Goal: Information Seeking & Learning: Learn about a topic

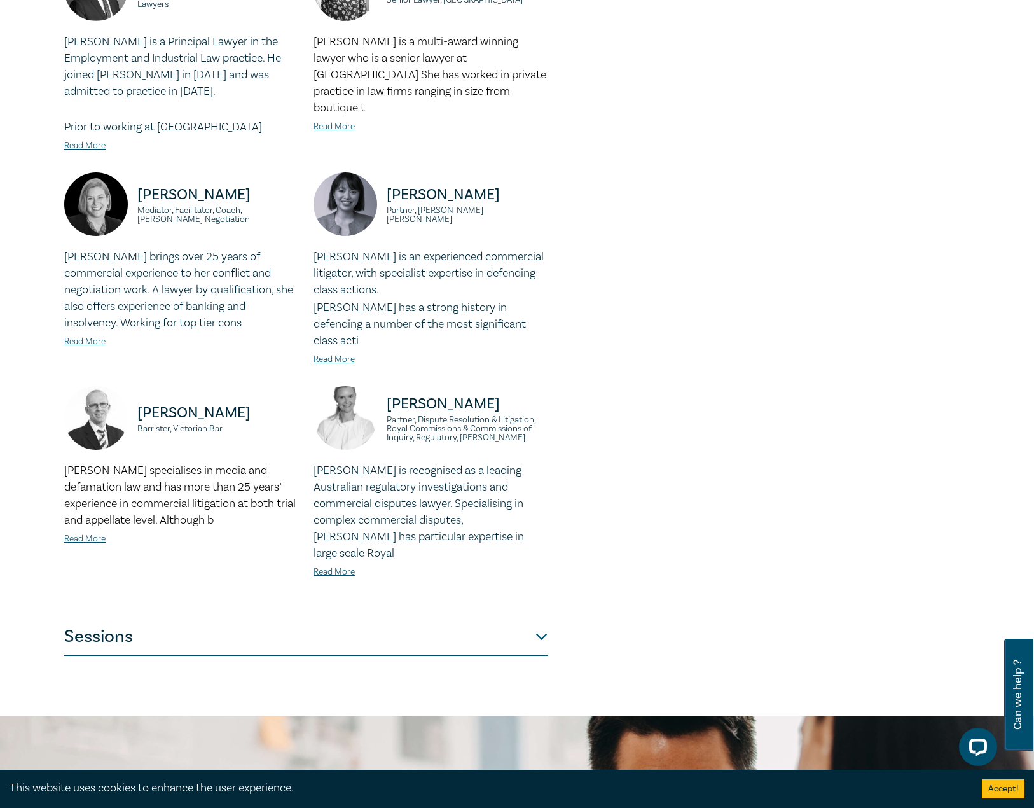
scroll to position [827, 0]
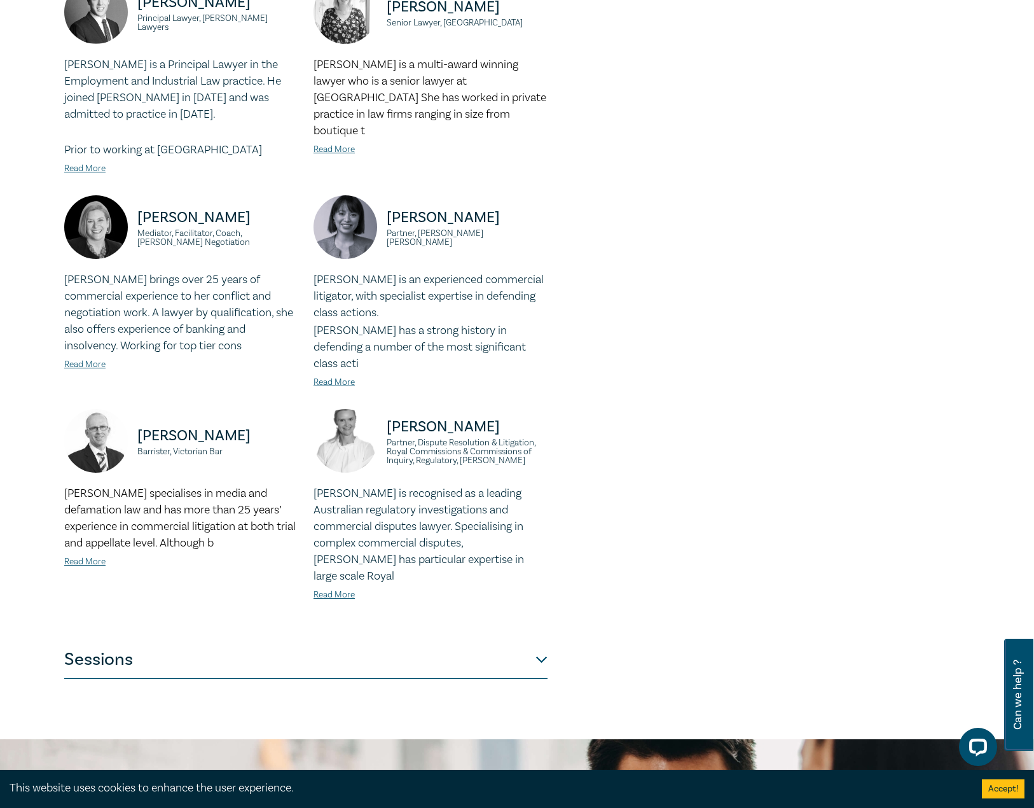
click at [145, 640] on button "Sessions" at bounding box center [305, 659] width 483 height 38
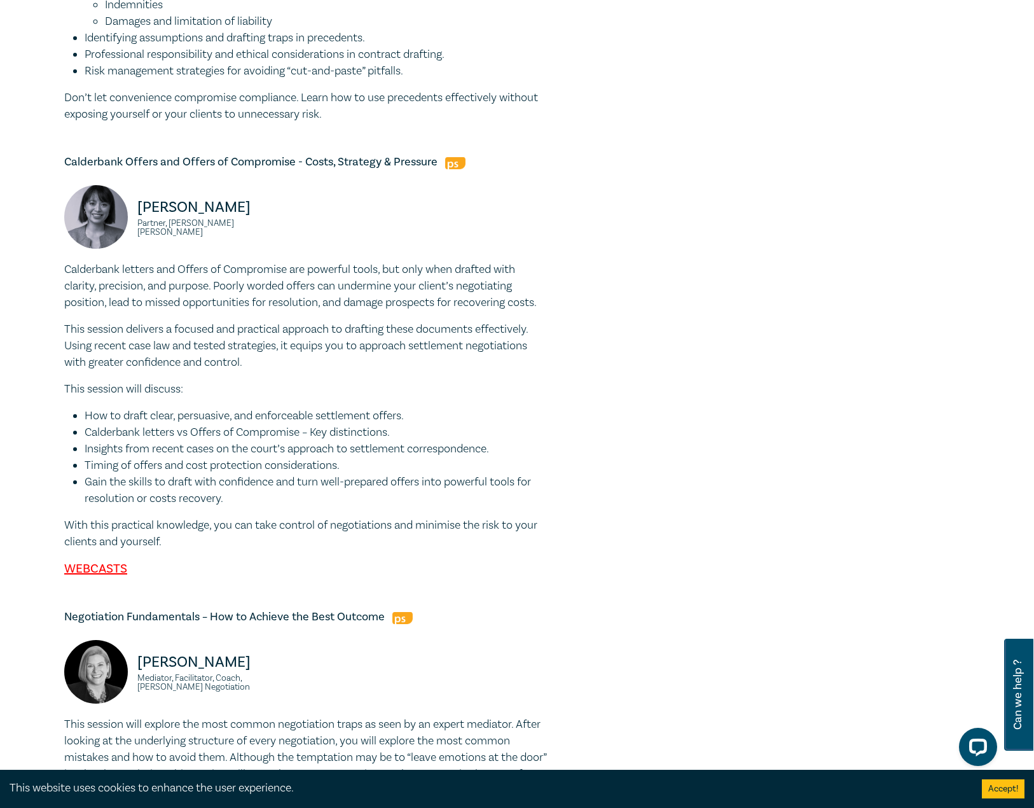
scroll to position [2075, 0]
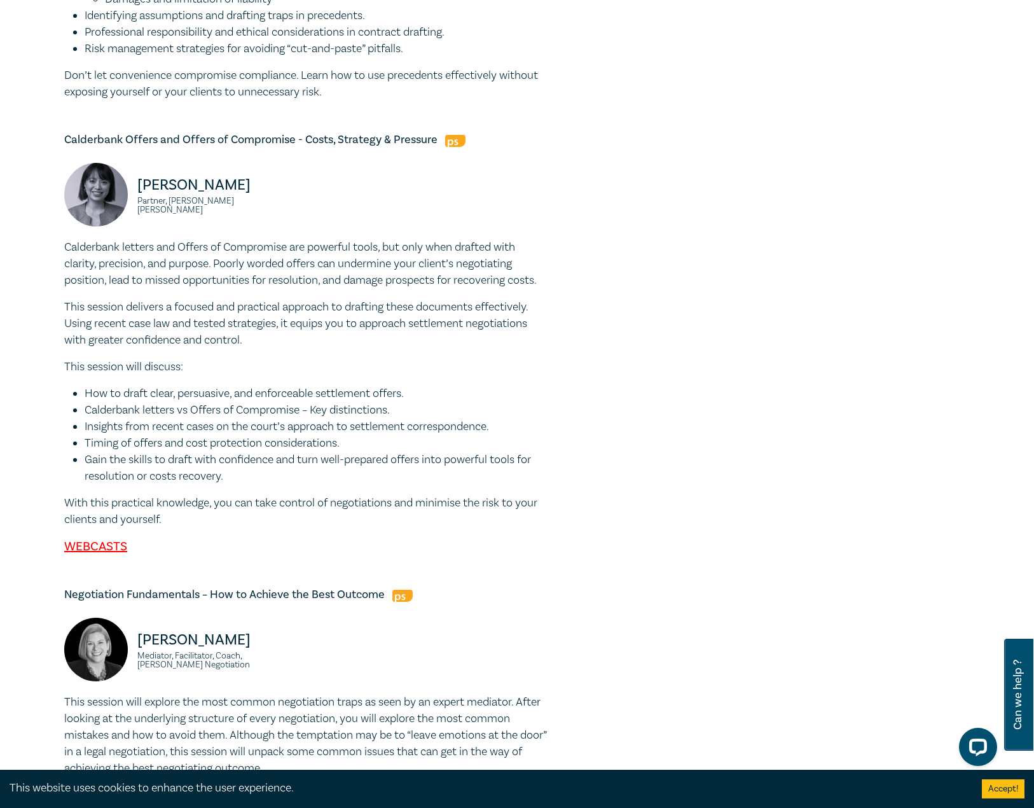
click at [310, 435] on li "Insights from recent cases on the court’s approach to settlement correspondence." at bounding box center [316, 426] width 463 height 17
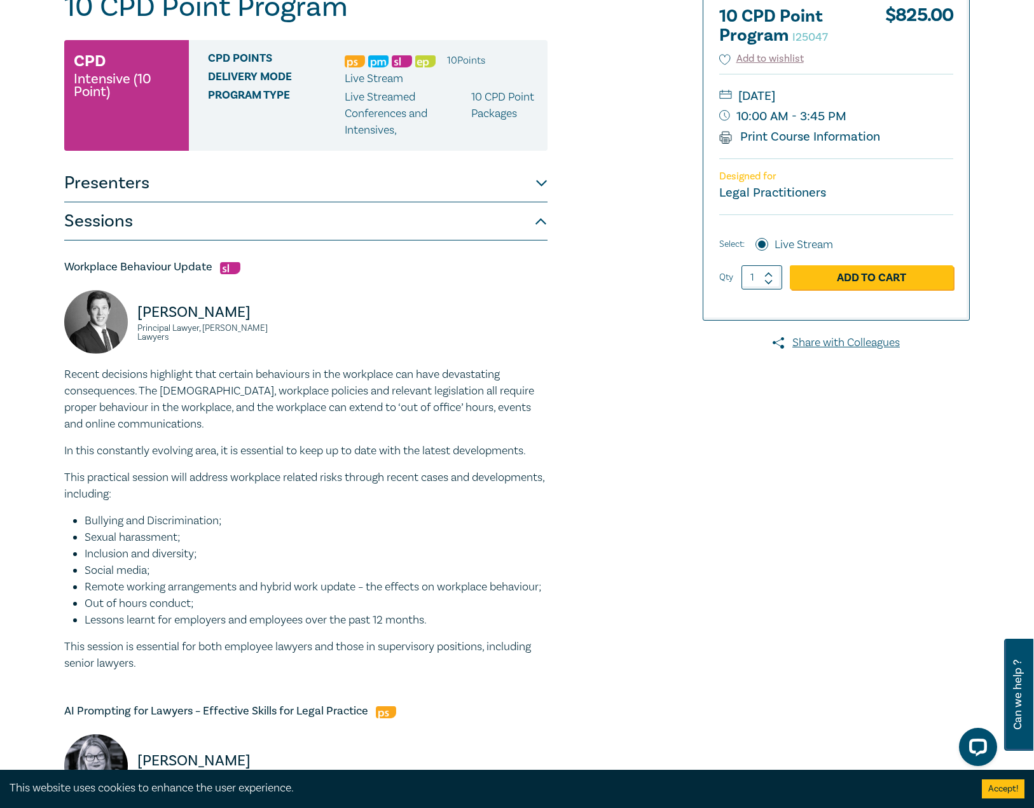
scroll to position [0, 0]
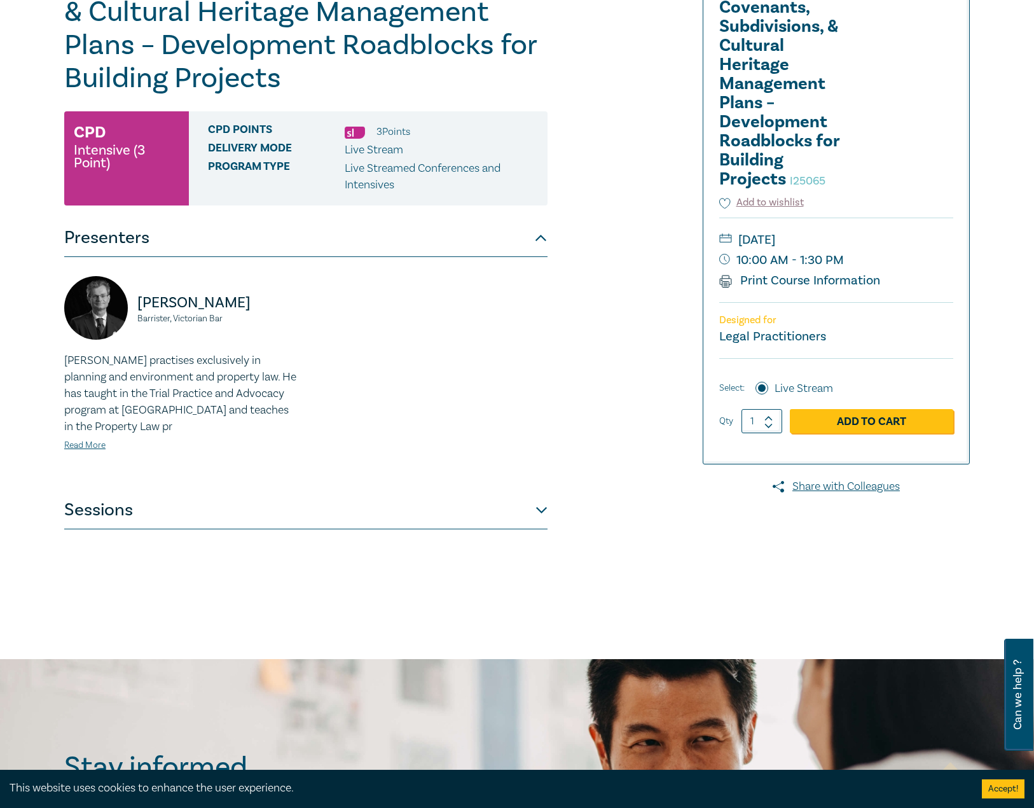
scroll to position [254, 0]
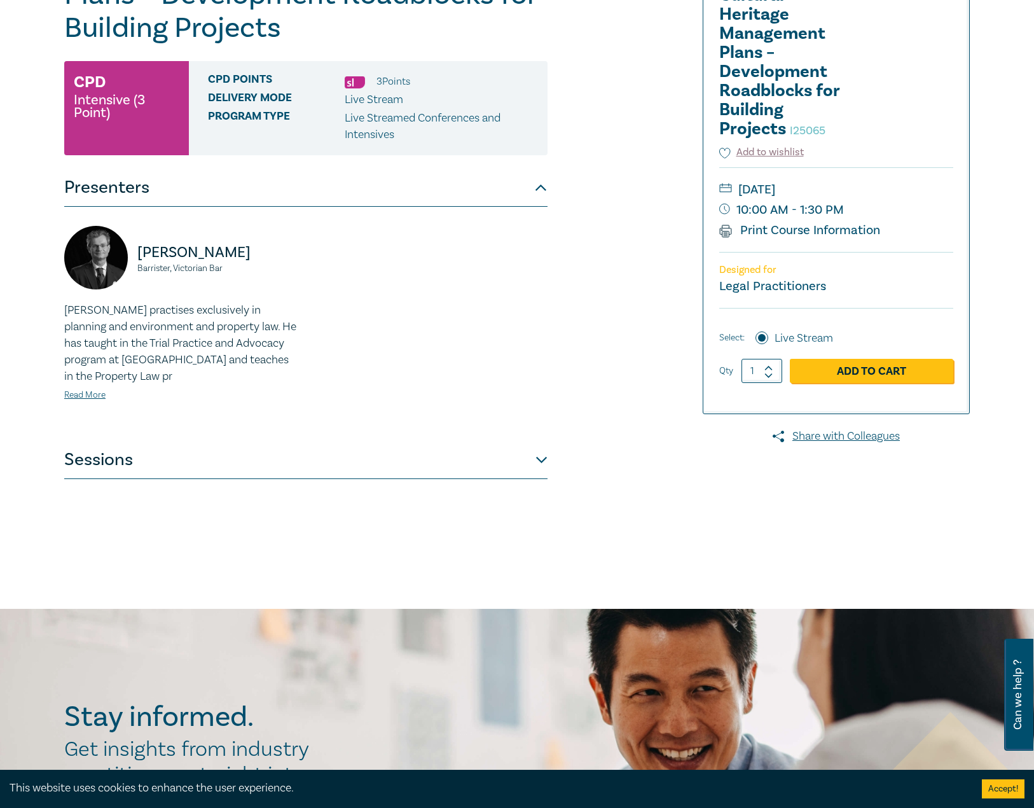
click at [167, 468] on button "Sessions" at bounding box center [305, 460] width 483 height 38
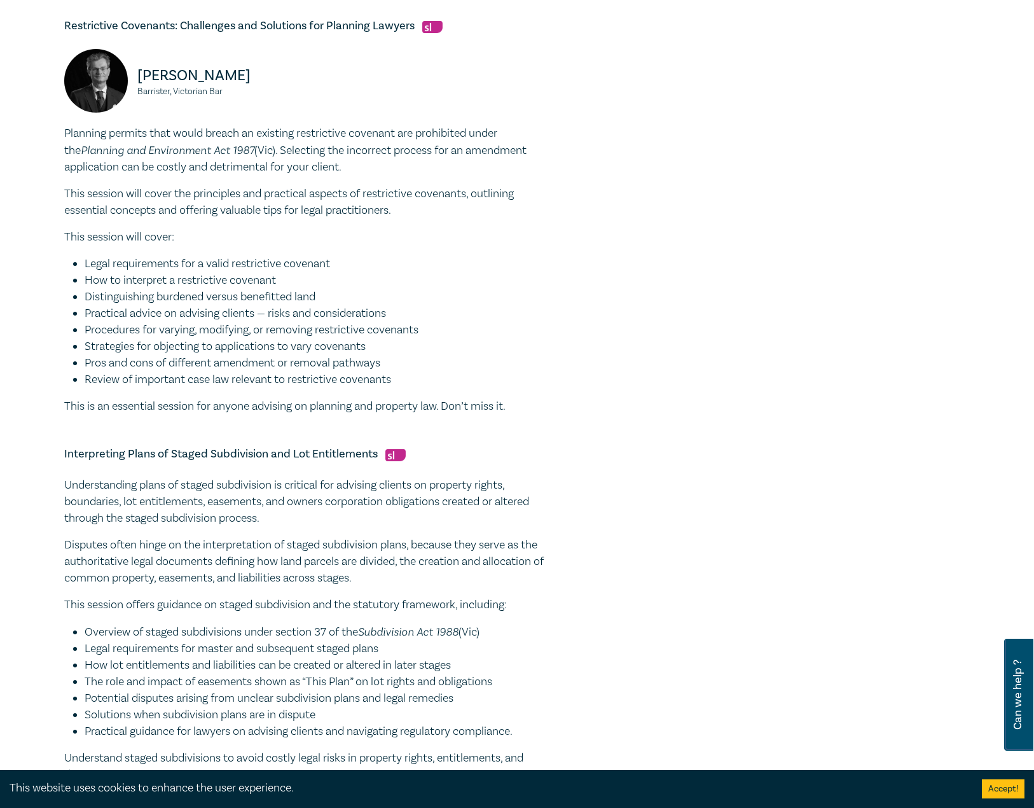
scroll to position [1081, 0]
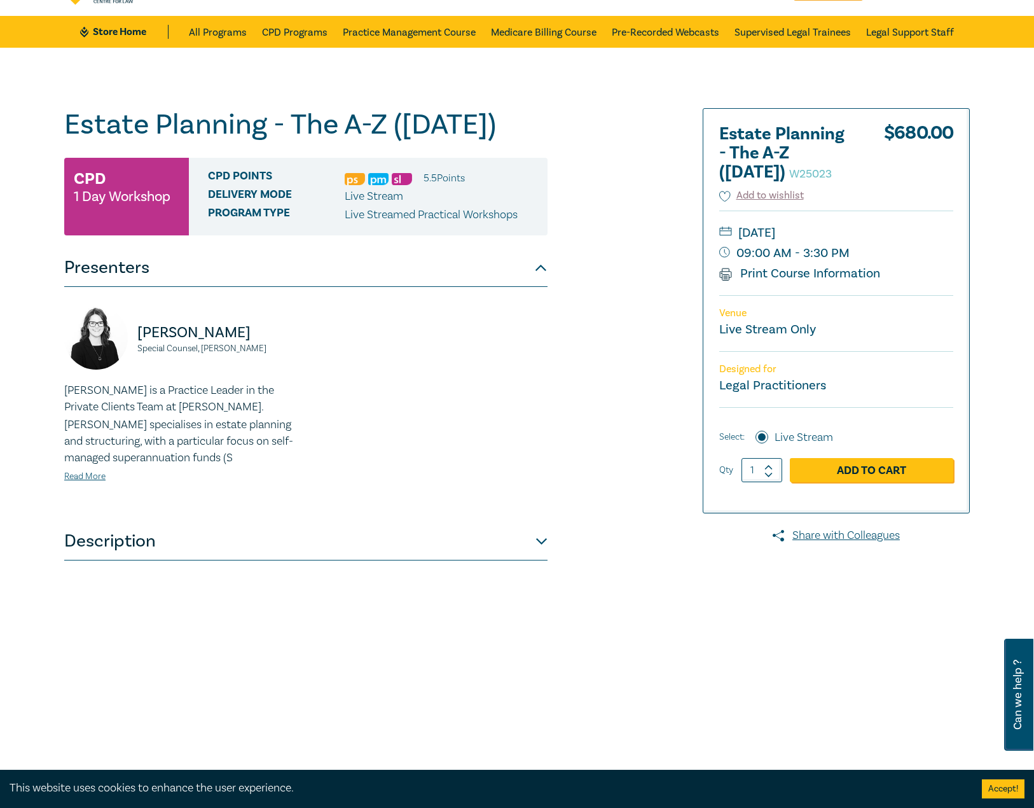
scroll to position [64, 0]
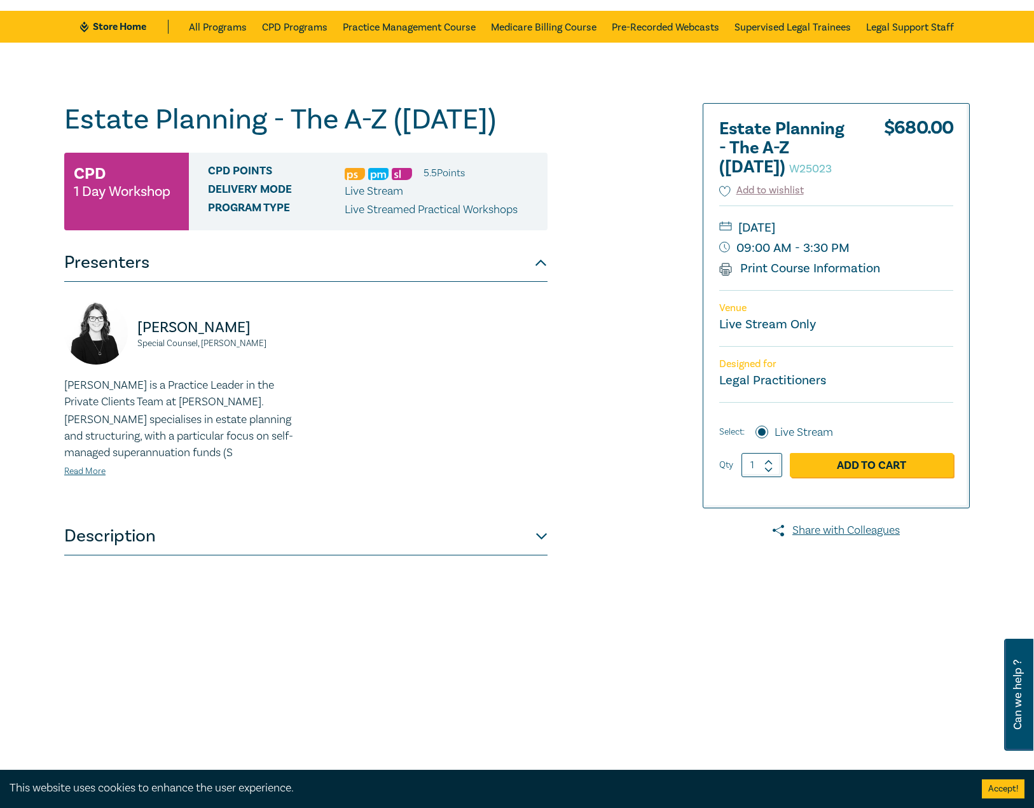
click at [199, 546] on button "Description" at bounding box center [305, 536] width 483 height 38
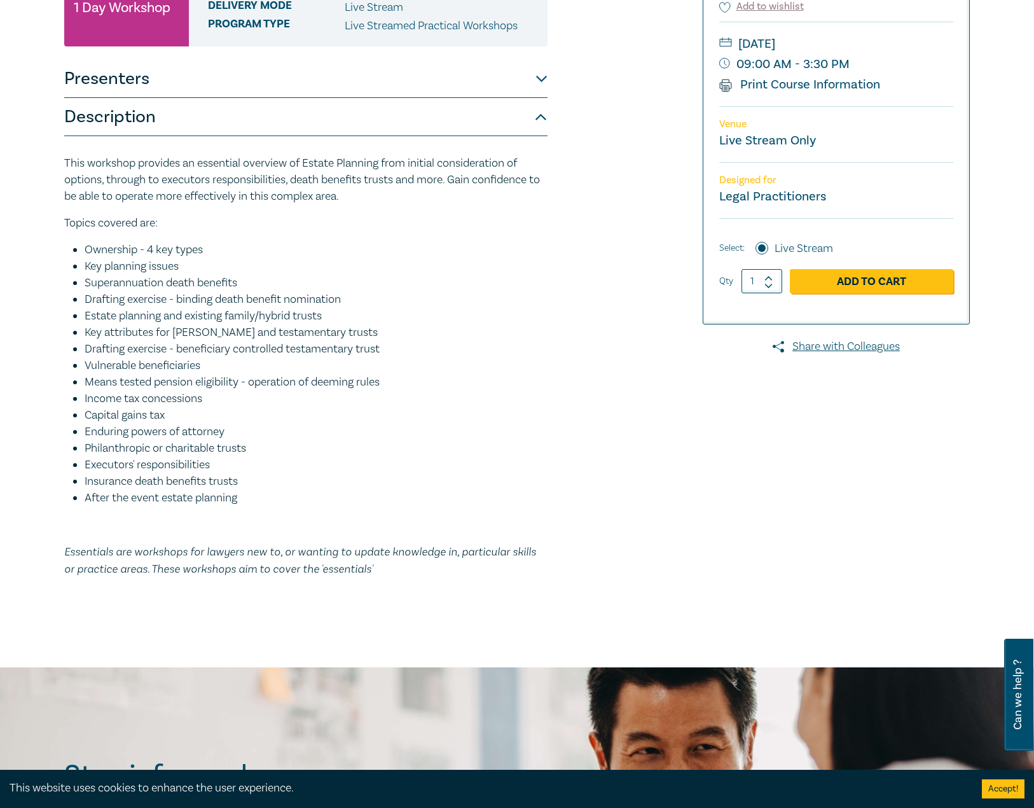
scroll to position [254, 0]
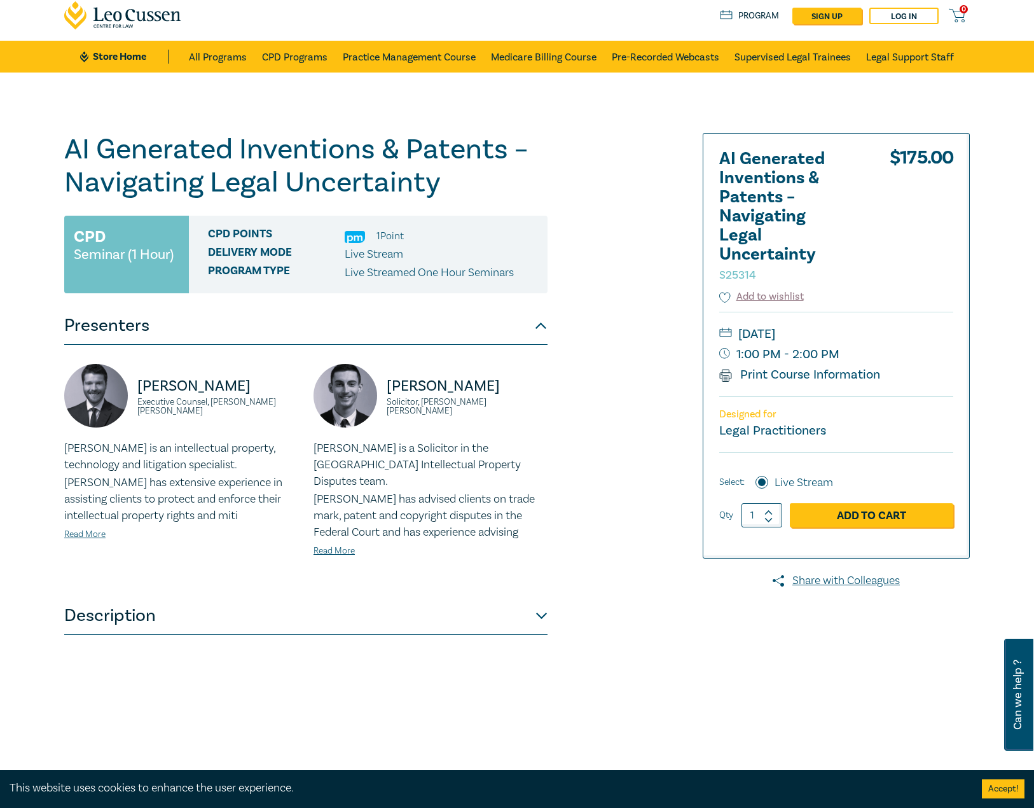
scroll to position [64, 0]
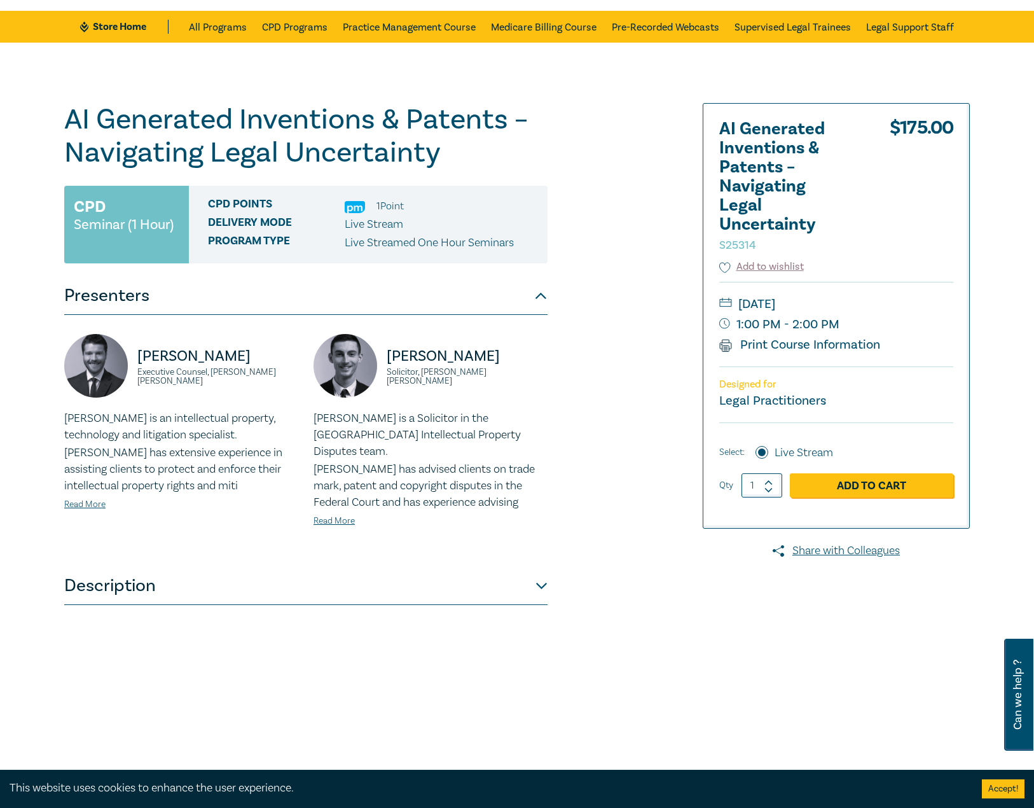
click at [130, 549] on div "Aaron Hayward Executive Counsel, Herbert Smith Freehills Kramer Aaron is an int…" at bounding box center [305, 441] width 483 height 252
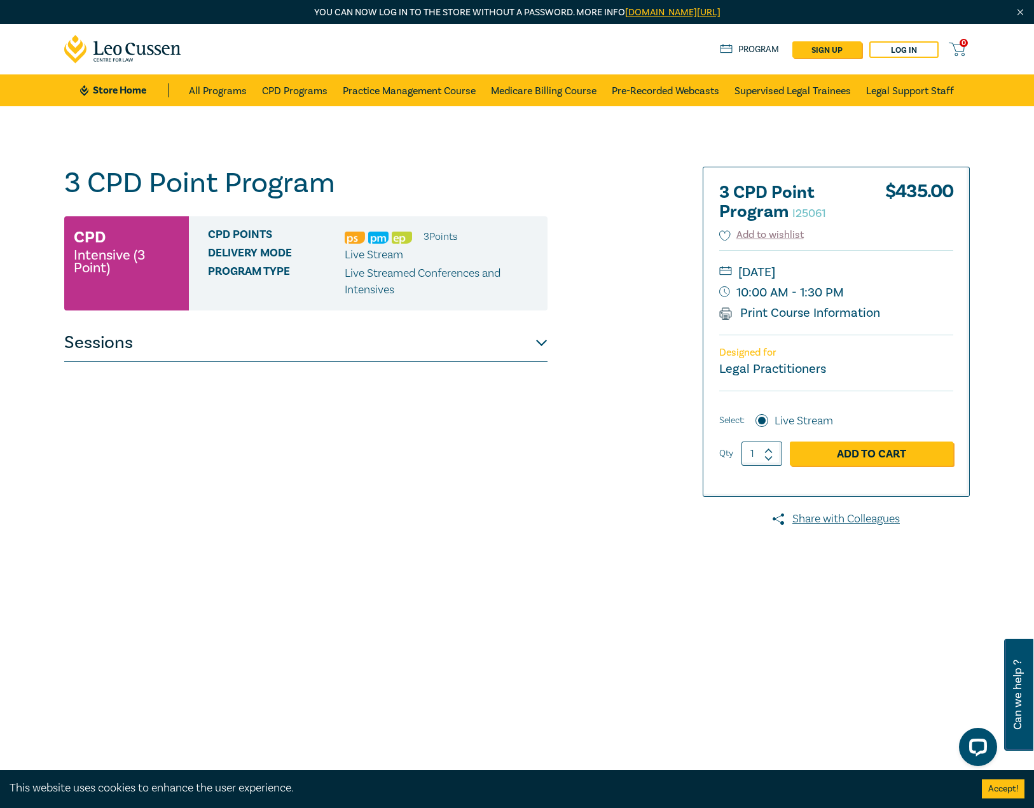
click at [227, 330] on button "Sessions" at bounding box center [305, 343] width 483 height 38
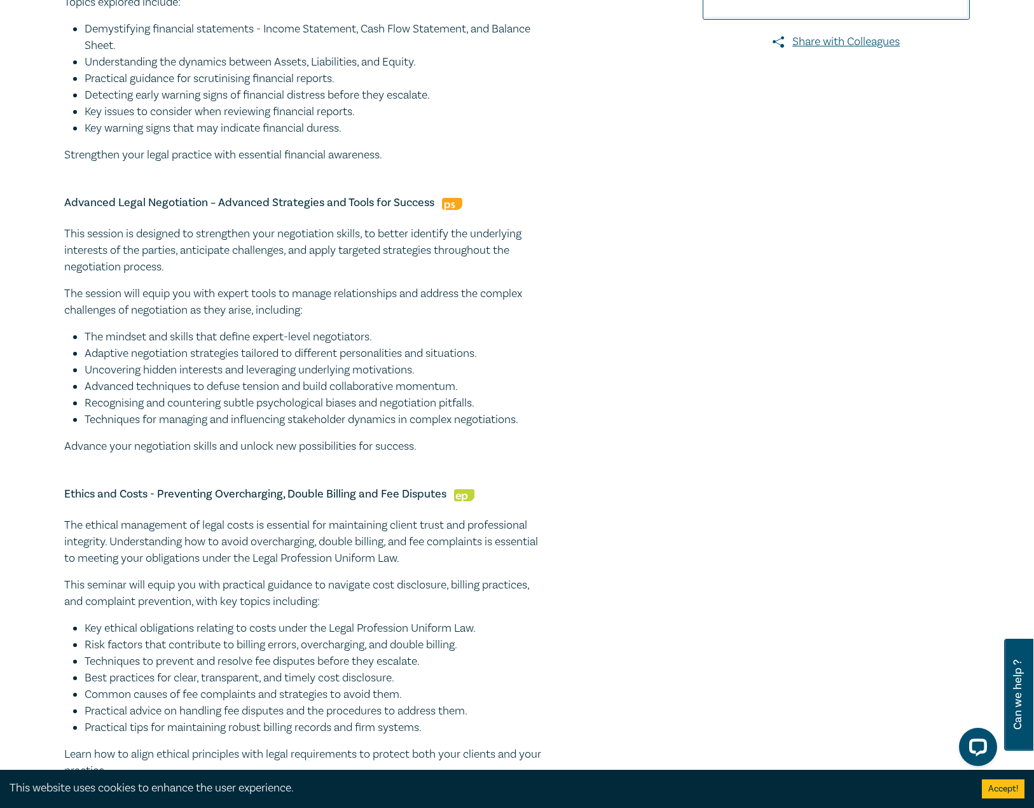
scroll to position [509, 0]
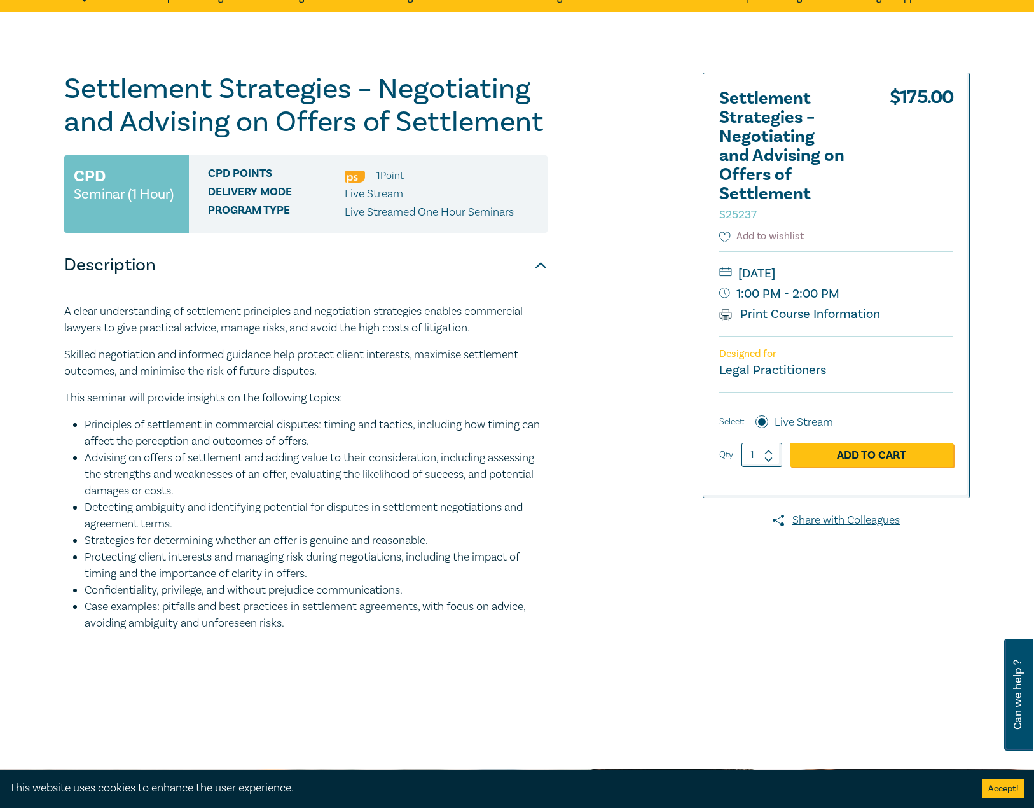
scroll to position [64, 0]
